Goal: Register for event/course

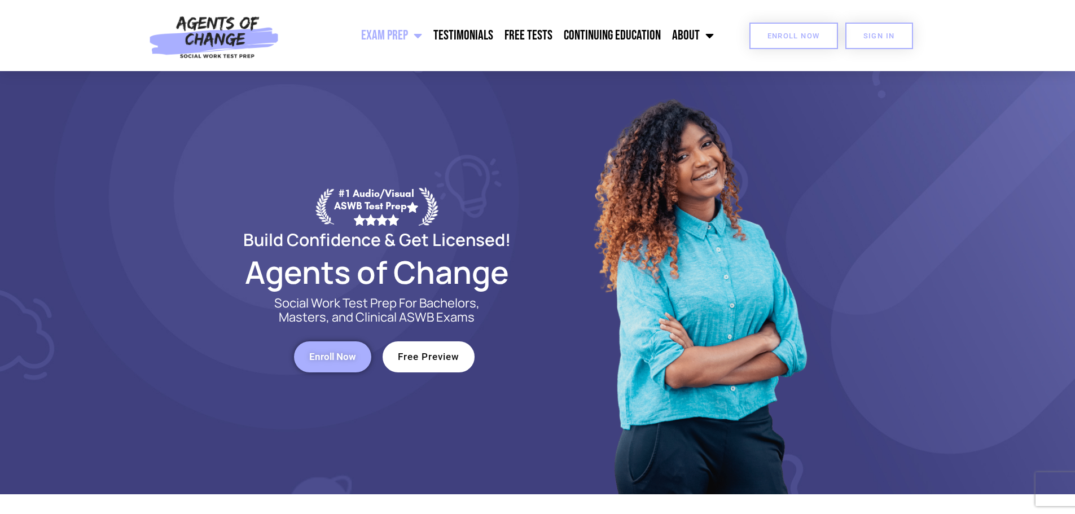
click at [797, 41] on link "Enroll Now" at bounding box center [793, 36] width 89 height 27
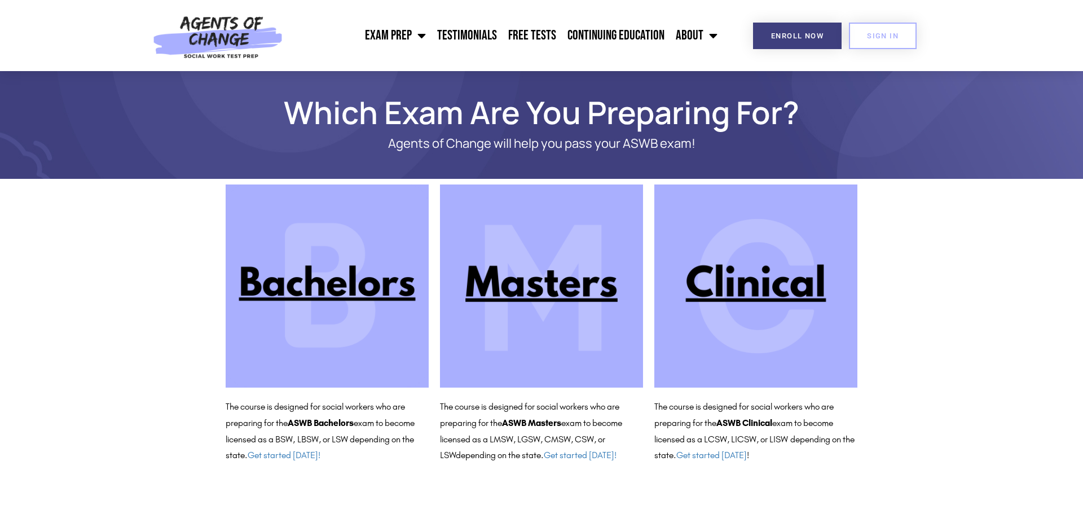
click at [777, 298] on img at bounding box center [755, 285] width 203 height 203
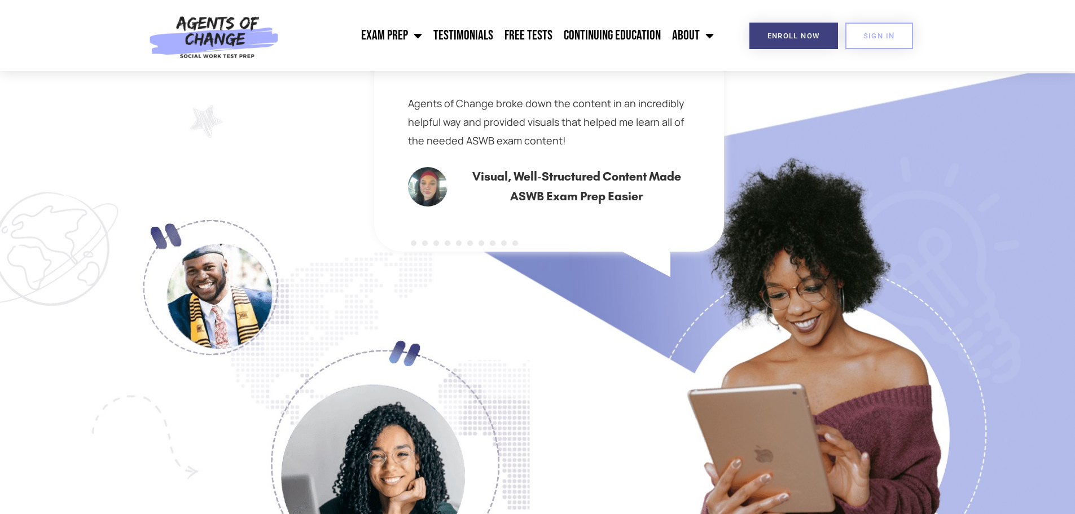
scroll to position [733, 0]
